Goal: Information Seeking & Learning: Learn about a topic

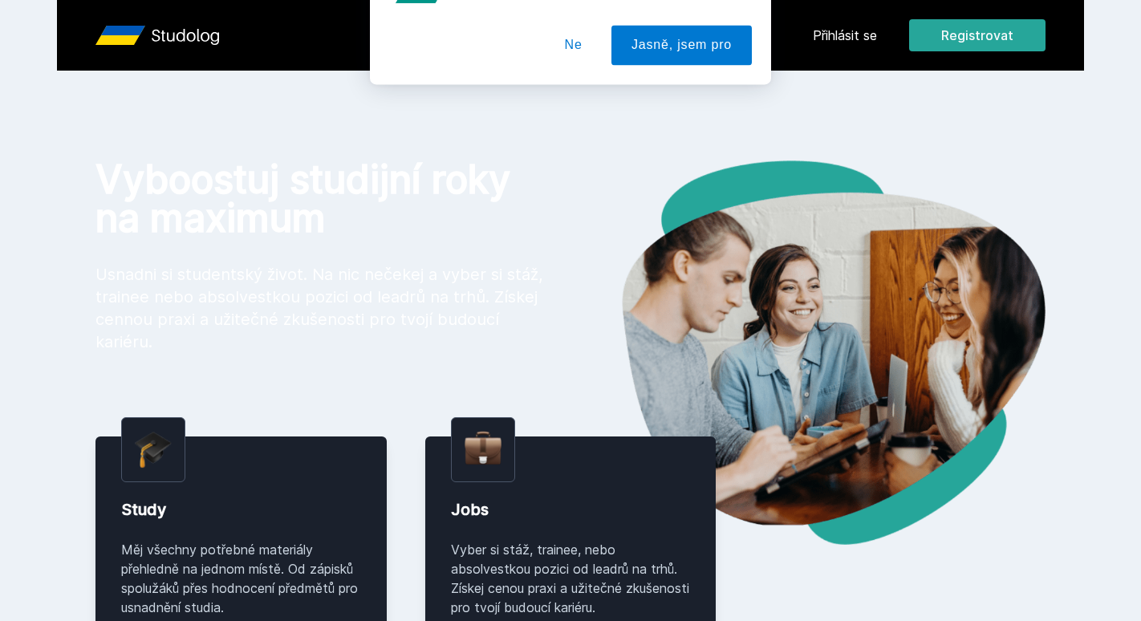
click at [581, 113] on button "Ne" at bounding box center [574, 103] width 58 height 40
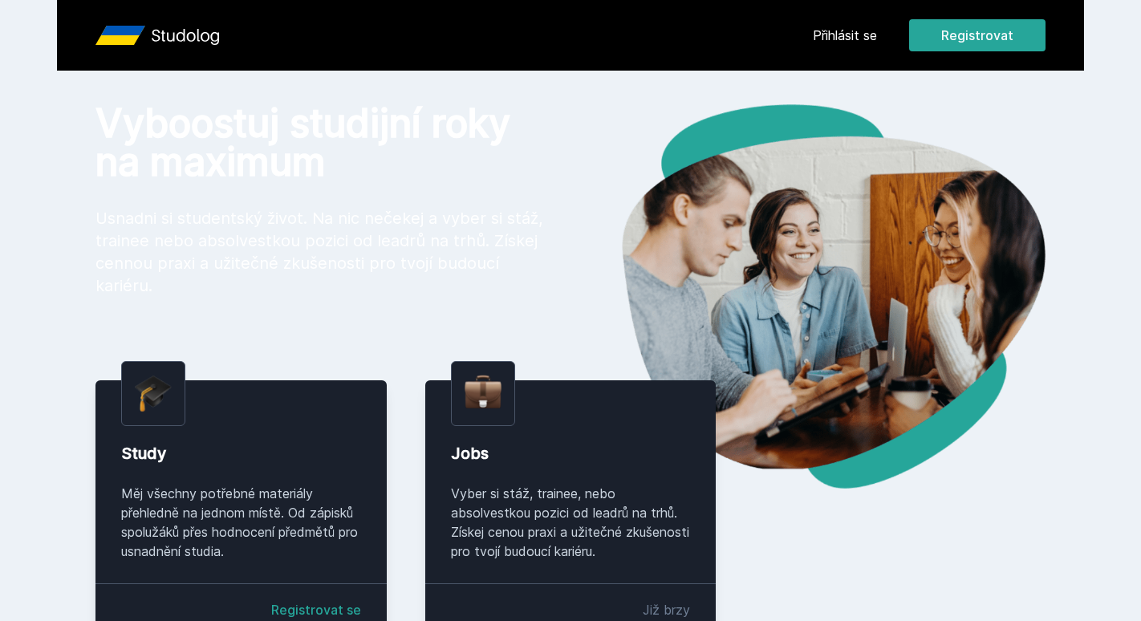
scroll to position [57, 0]
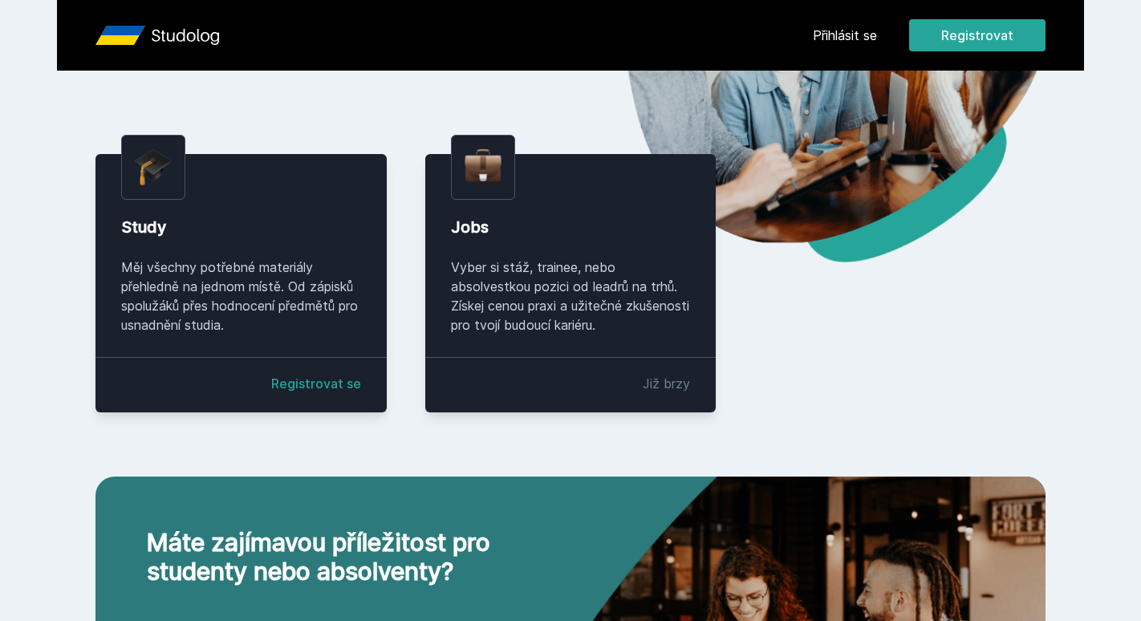
scroll to position [277, 0]
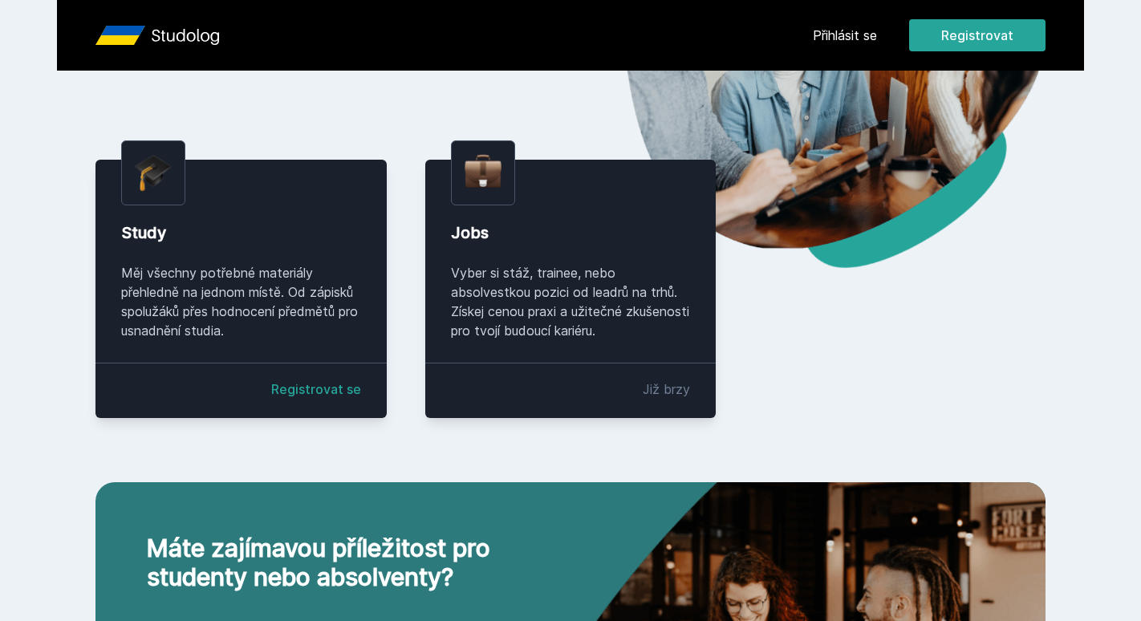
click at [304, 385] on link "Registrovat se" at bounding box center [316, 389] width 90 height 19
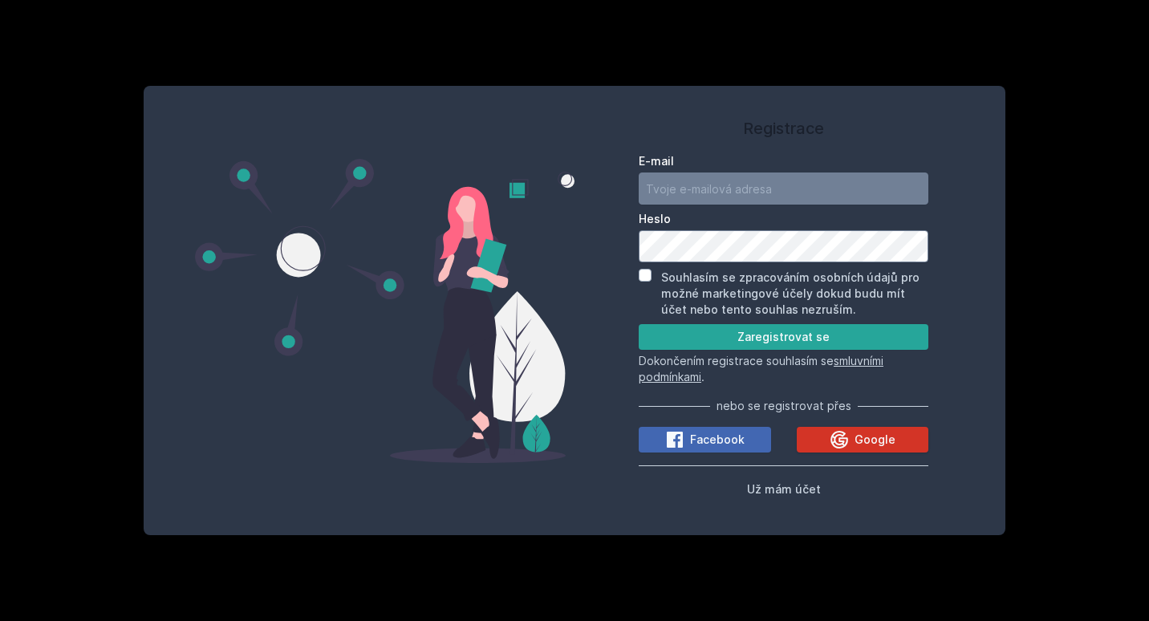
click at [833, 440] on icon at bounding box center [840, 440] width 18 height 18
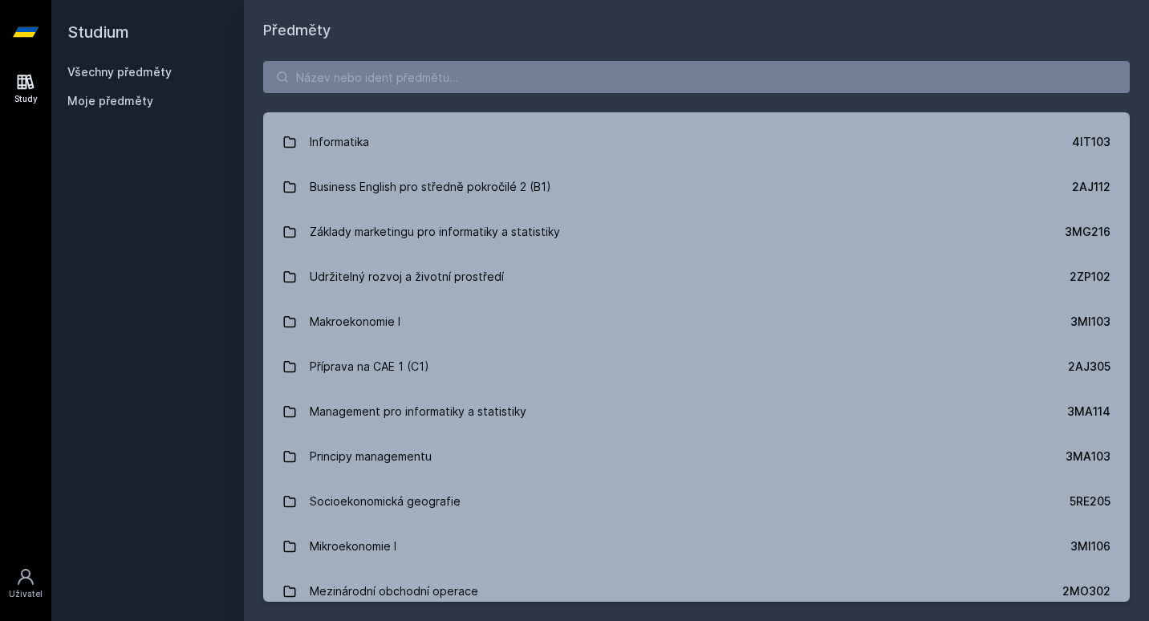
scroll to position [1611, 0]
click at [478, 82] on input "search" at bounding box center [696, 77] width 867 height 32
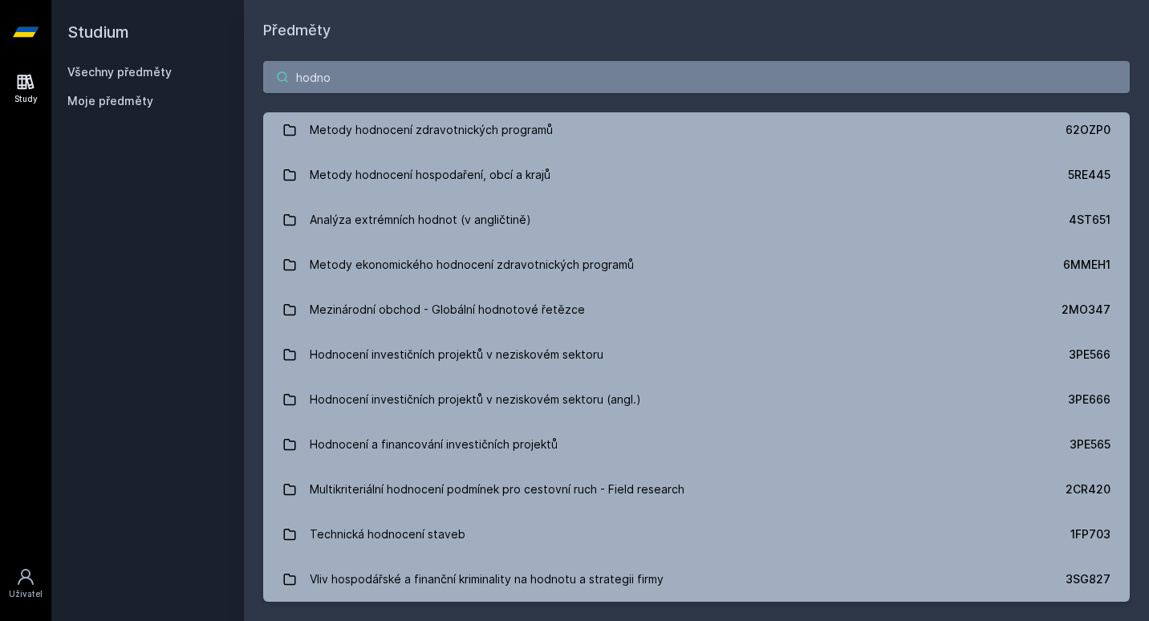
scroll to position [95, 0]
type input "hodnoce"
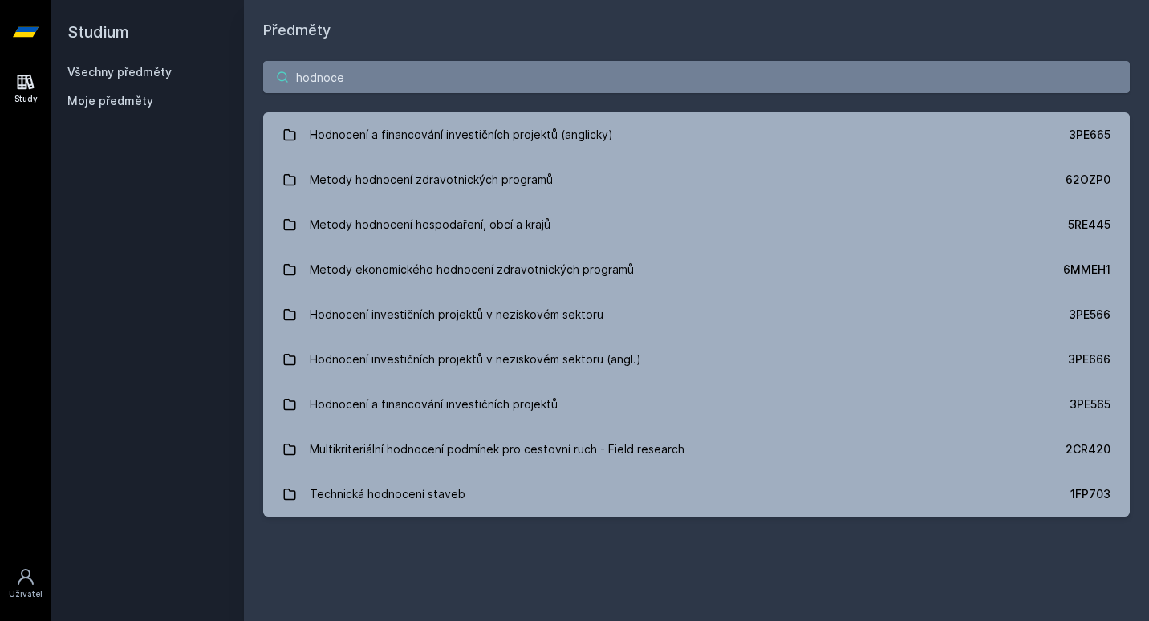
scroll to position [0, 0]
click at [467, 69] on input "hodnoce" at bounding box center [696, 77] width 867 height 32
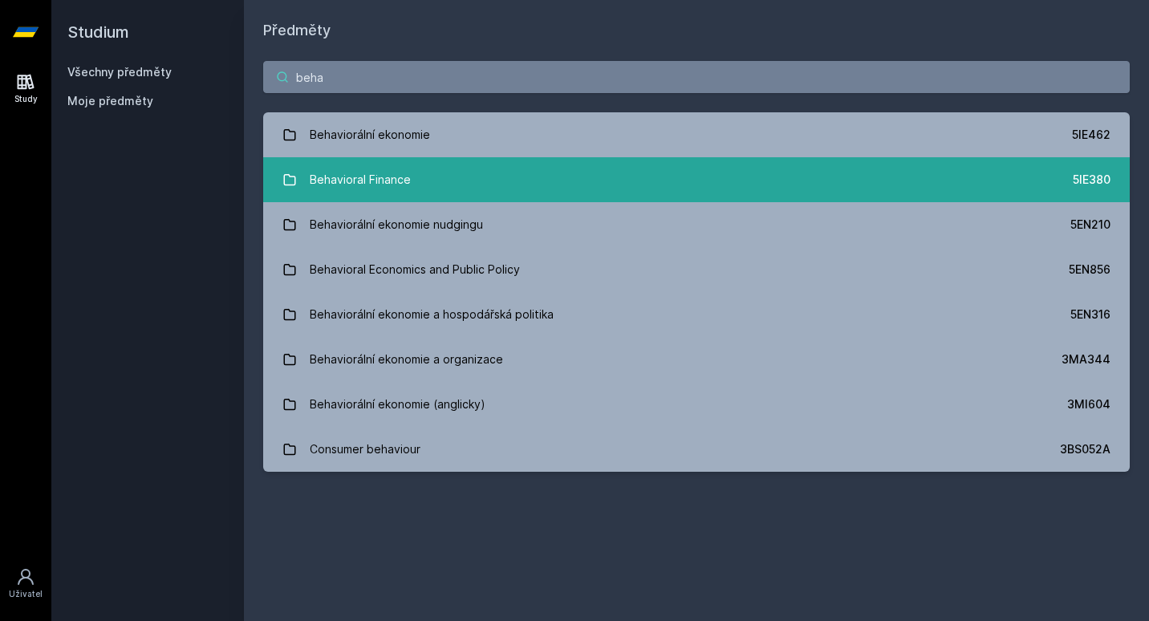
type input "beha"
click at [391, 175] on div "Behavioral Finance" at bounding box center [360, 180] width 101 height 32
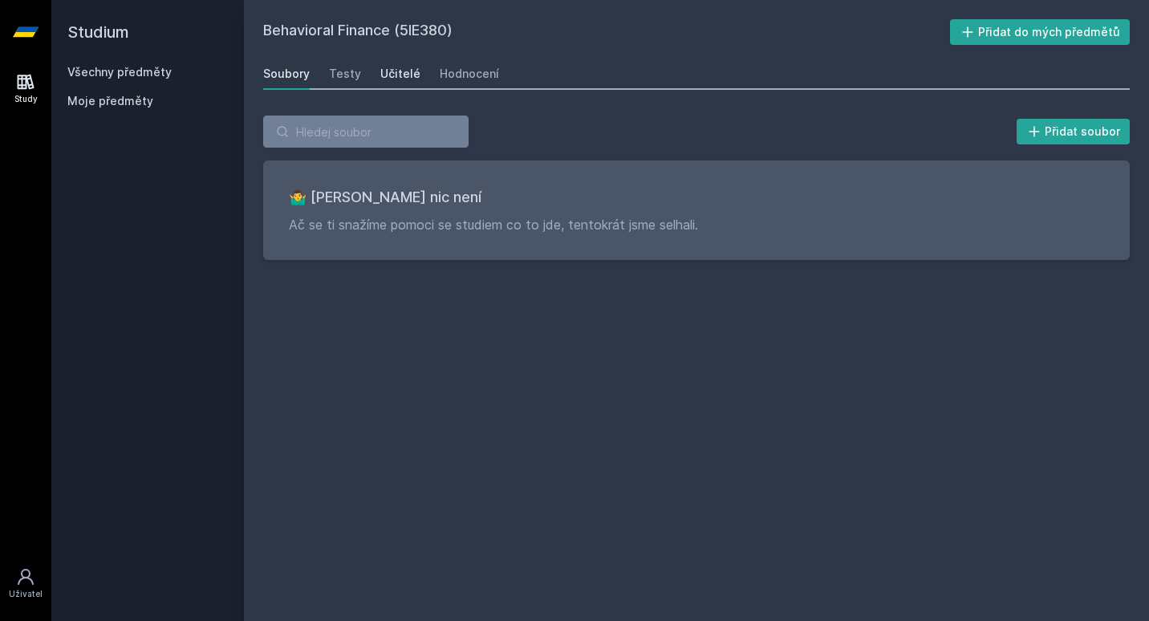
click at [414, 77] on div "Učitelé" at bounding box center [400, 74] width 40 height 16
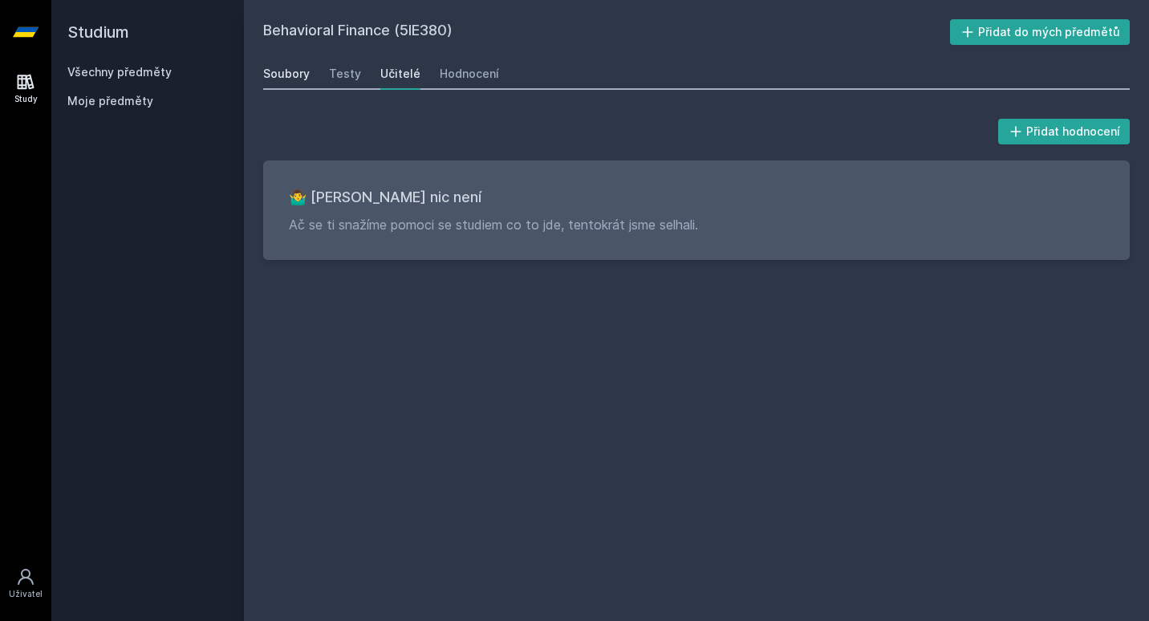
click at [293, 83] on link "Soubory" at bounding box center [286, 74] width 47 height 32
